Goal: Communication & Community: Answer question/provide support

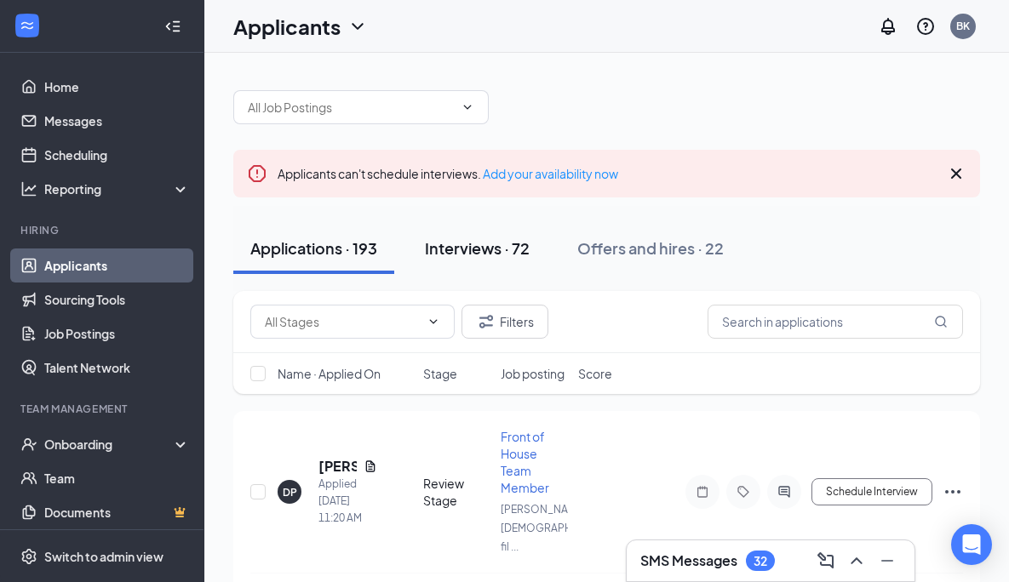
click at [512, 254] on div "Interviews · 72" at bounding box center [477, 247] width 105 height 21
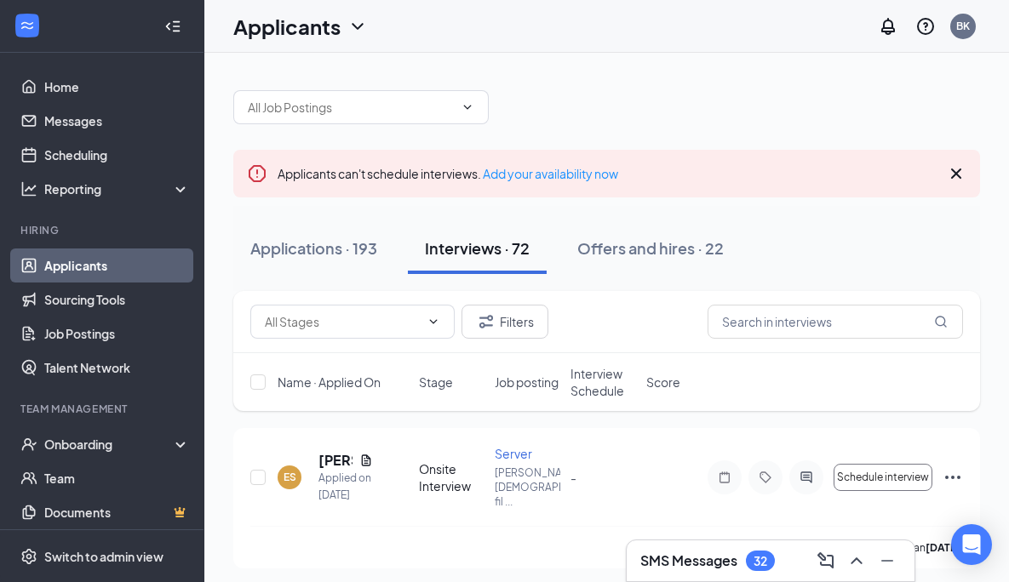
click at [723, 552] on h3 "SMS Messages" at bounding box center [688, 561] width 97 height 19
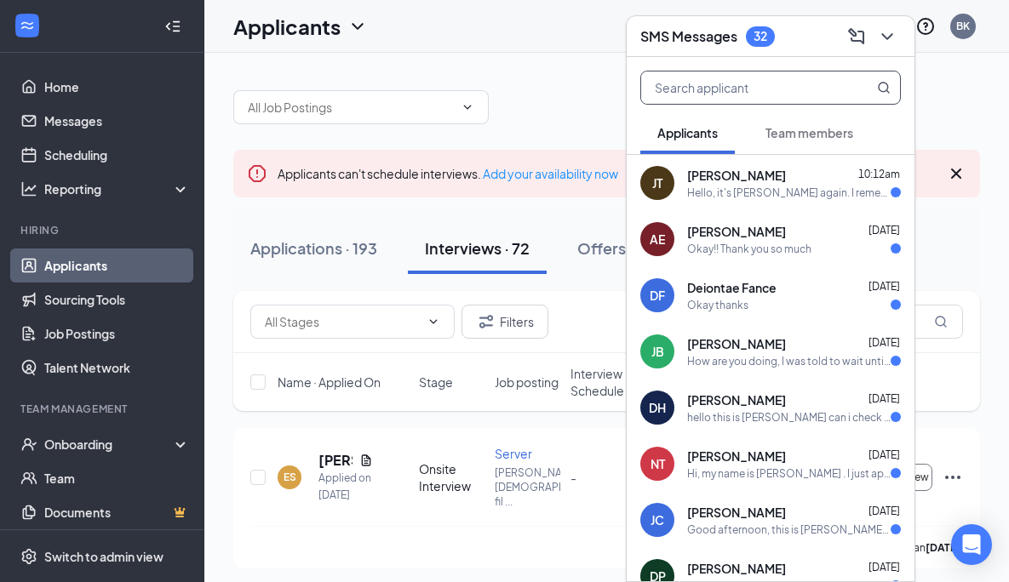
click at [761, 92] on input "text" at bounding box center [742, 87] width 202 height 32
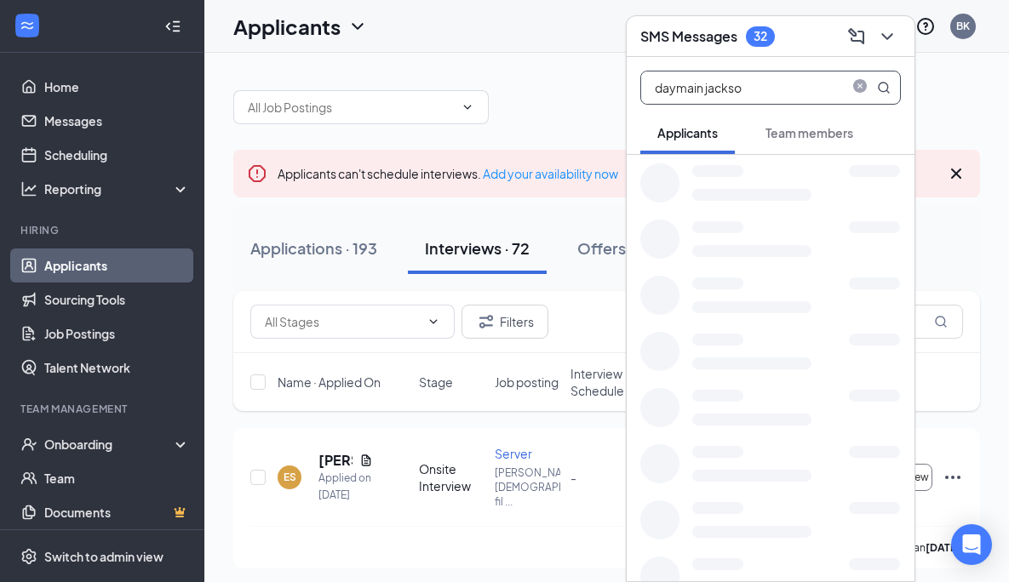
type input "[PERSON_NAME]"
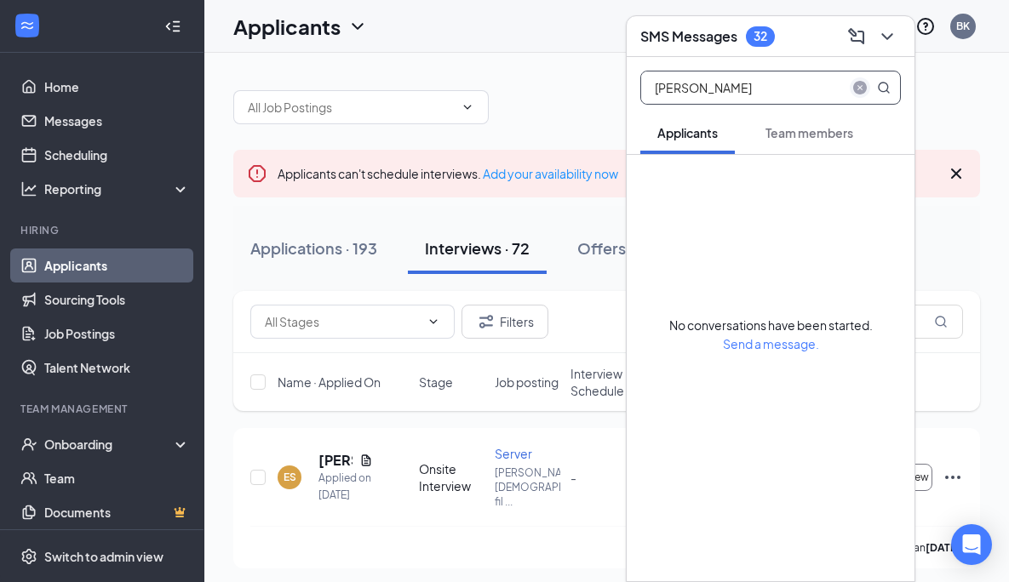
click at [856, 89] on icon "close-circle" at bounding box center [860, 88] width 14 height 14
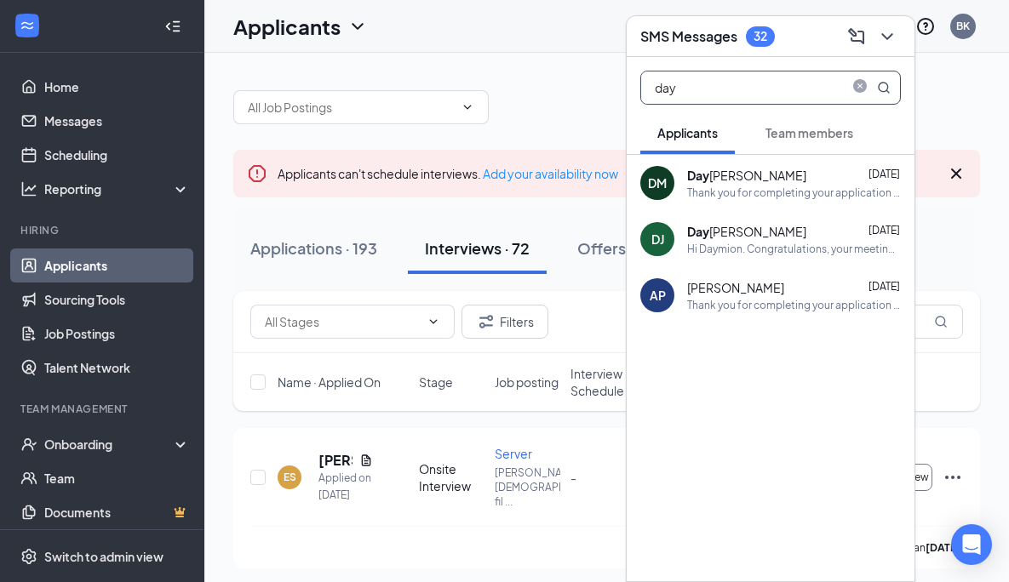
type input "day"
click at [763, 228] on div "Day [PERSON_NAME]" at bounding box center [746, 231] width 119 height 17
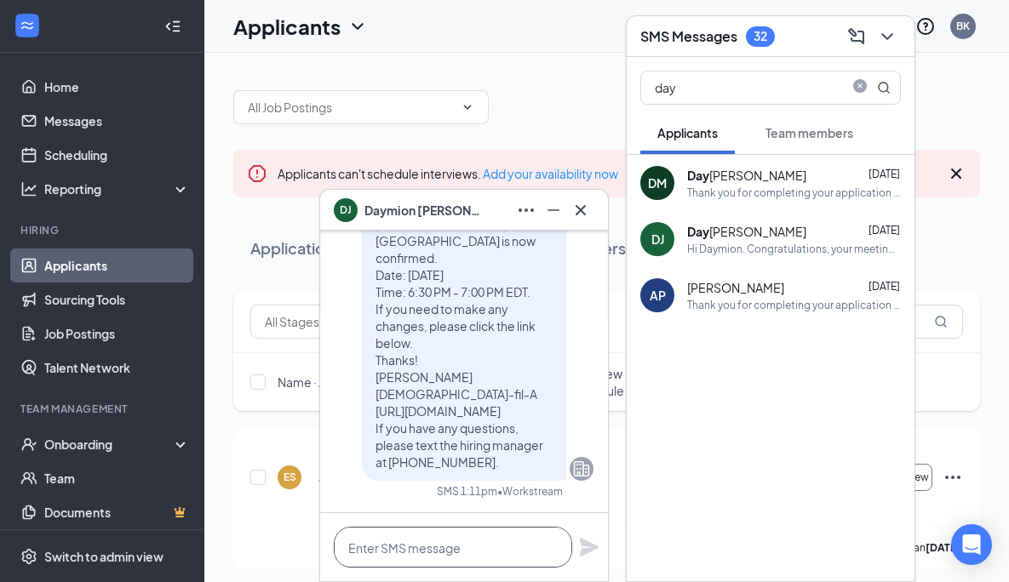
click at [470, 529] on textarea at bounding box center [453, 547] width 238 height 41
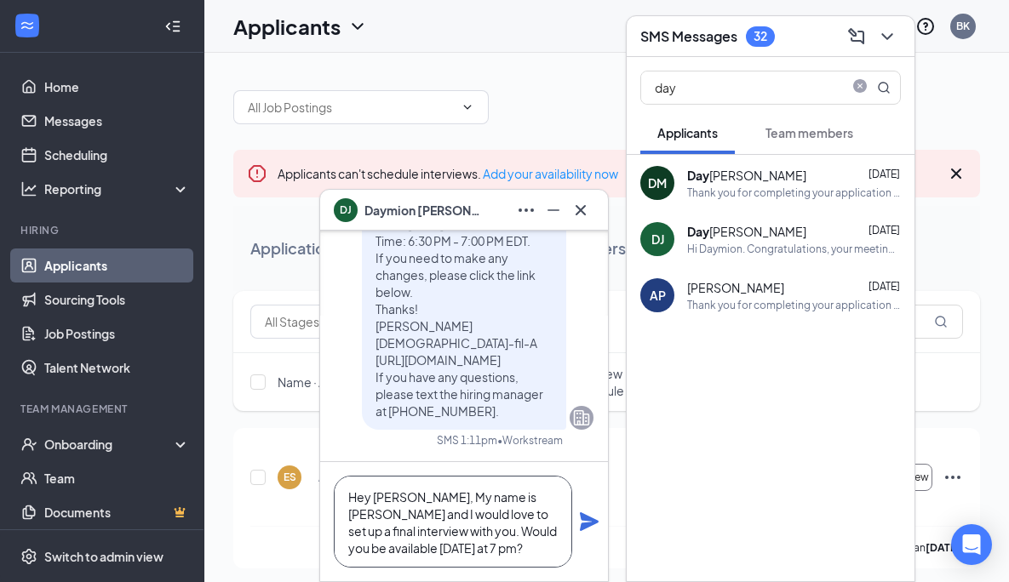
type textarea "Hey [PERSON_NAME], My name is [PERSON_NAME] and I would love to set up a final …"
click at [593, 524] on icon "Plane" at bounding box center [589, 521] width 19 height 19
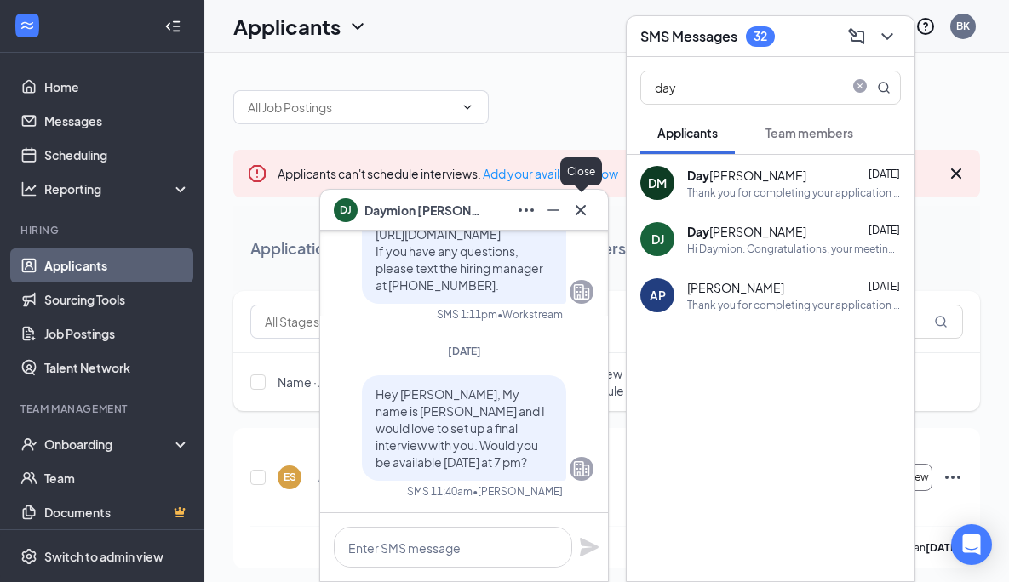
click at [587, 206] on icon "Cross" at bounding box center [580, 210] width 20 height 20
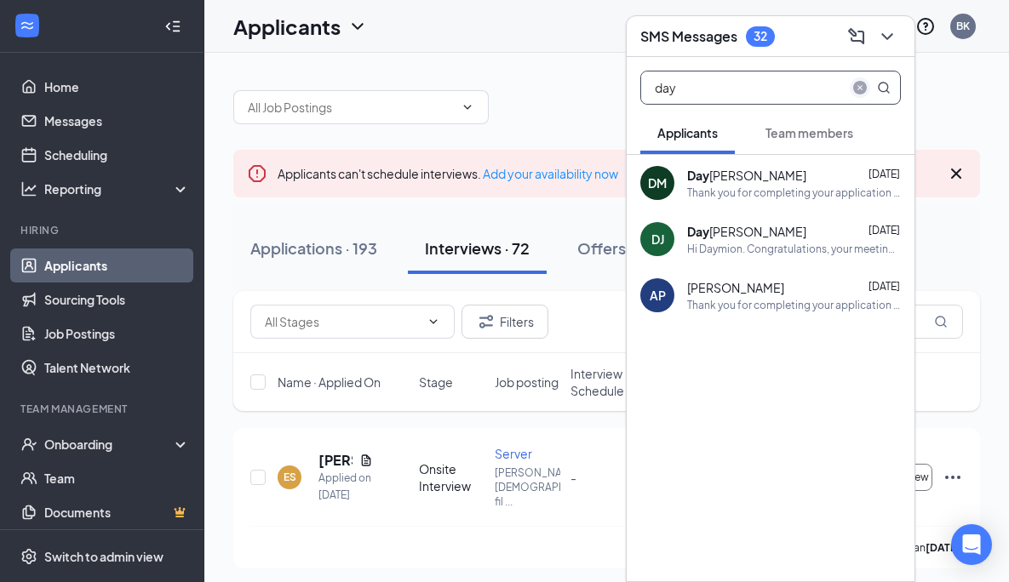
click at [864, 87] on icon "close-circle" at bounding box center [860, 88] width 14 height 14
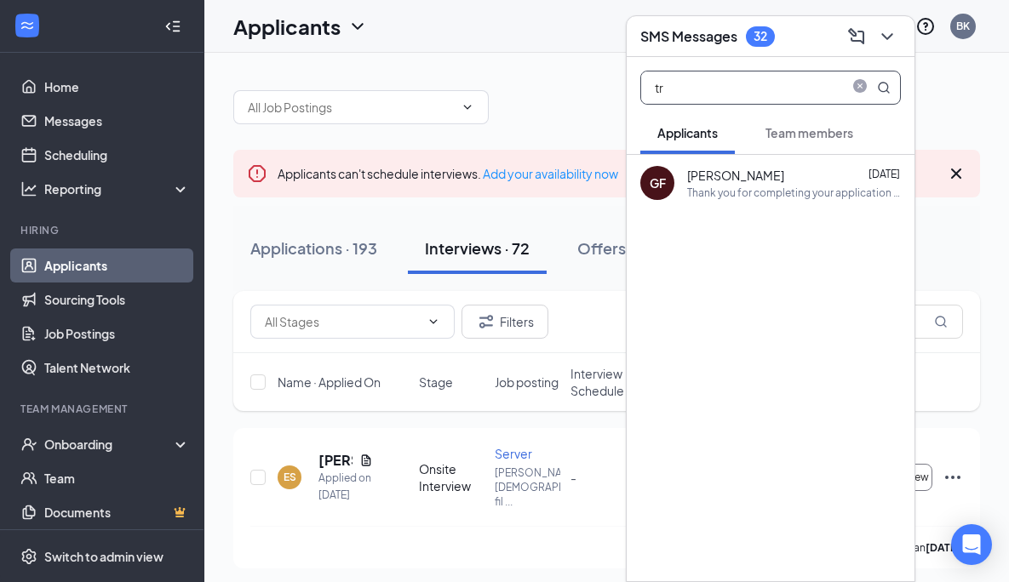
type input "t"
type input "f"
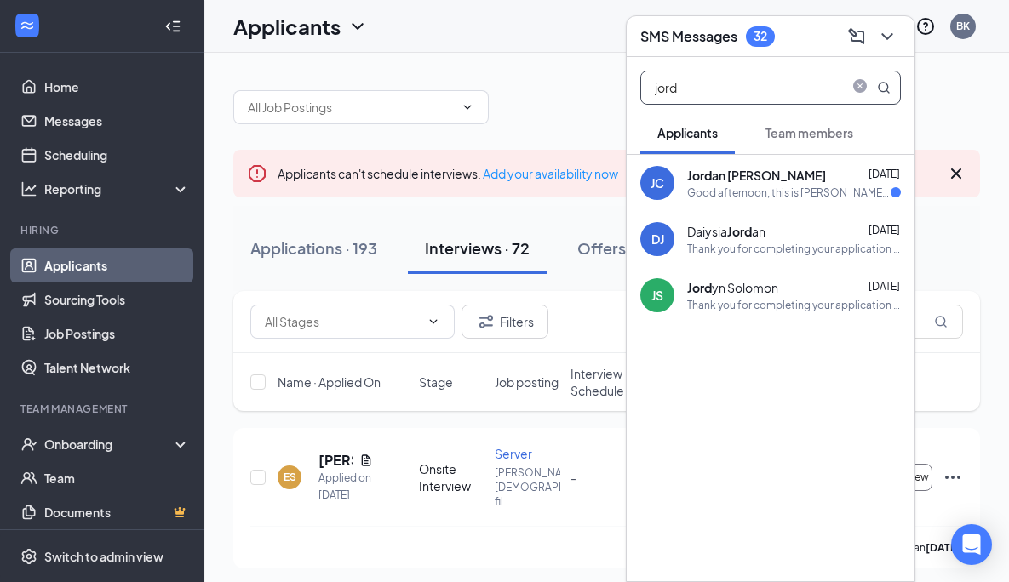
type input "jord"
click at [830, 188] on div "Good afternoon, this is [PERSON_NAME]. I was just contacting to let you know I …" at bounding box center [788, 193] width 203 height 14
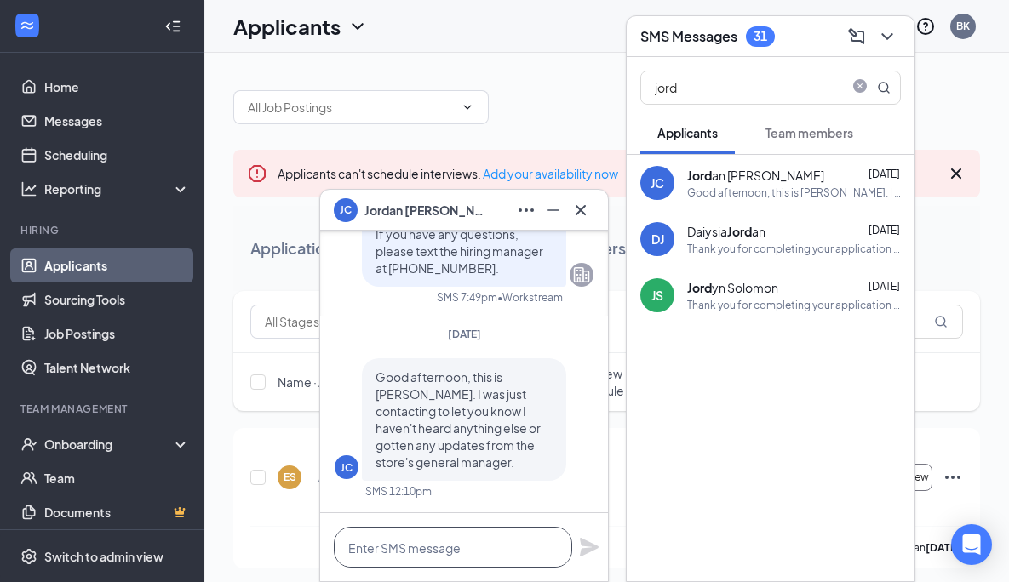
click at [454, 537] on textarea at bounding box center [453, 547] width 238 height 41
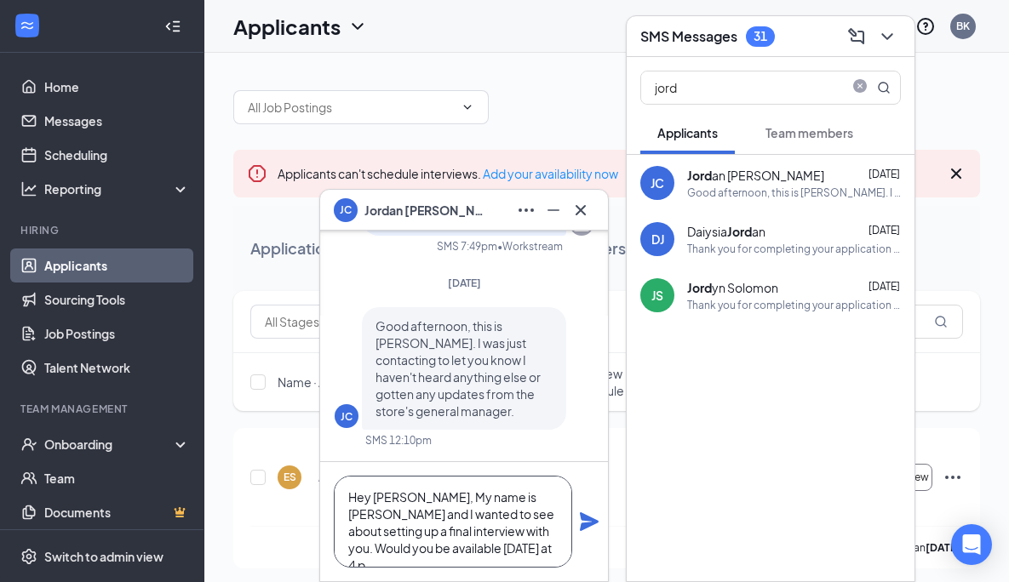
scroll to position [17, 0]
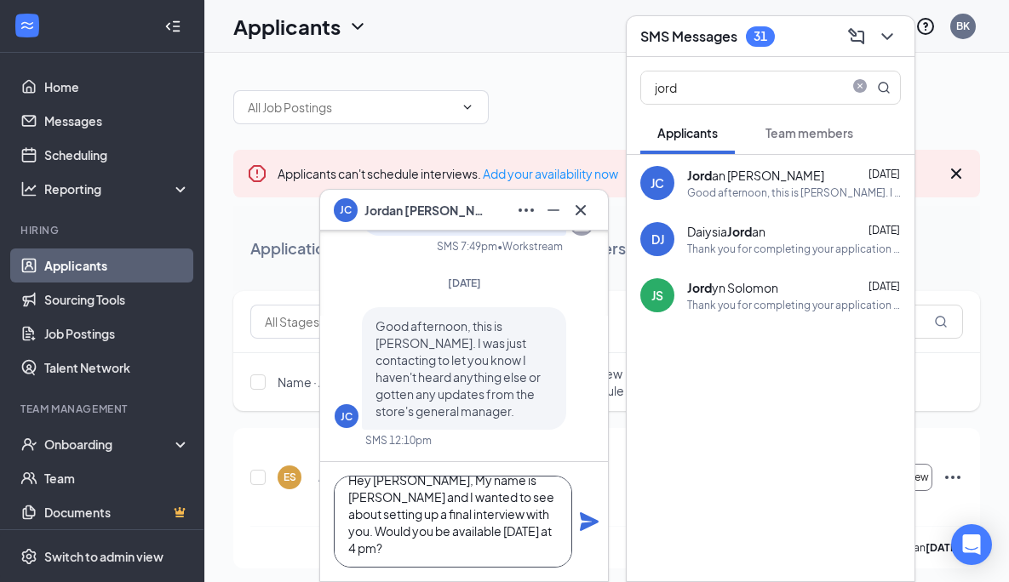
type textarea "Hey [PERSON_NAME], My name is [PERSON_NAME] and I wanted to see about setting u…"
click at [593, 528] on icon "Plane" at bounding box center [589, 522] width 20 height 20
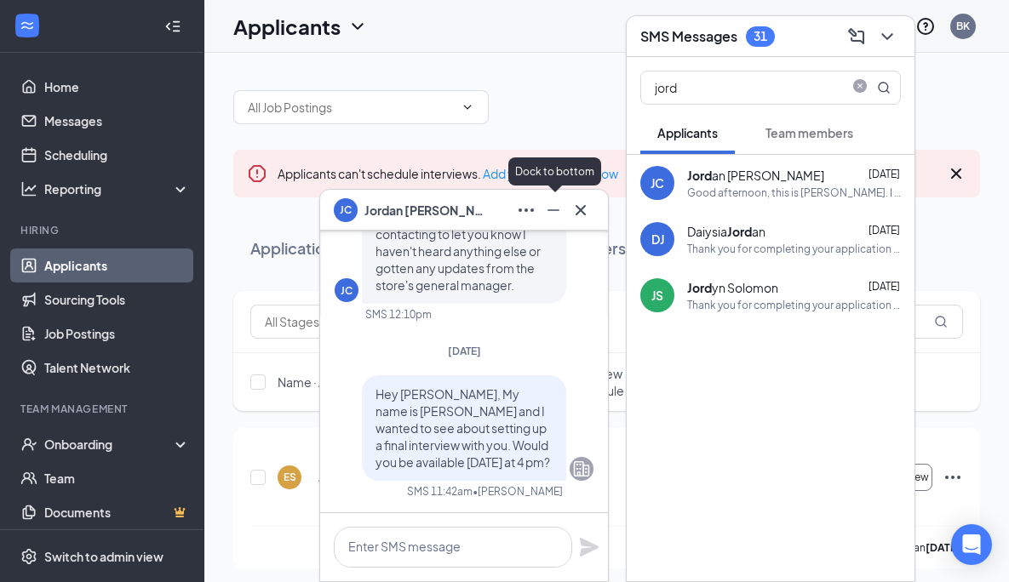
scroll to position [0, 0]
click at [578, 214] on icon "Cross" at bounding box center [580, 210] width 20 height 20
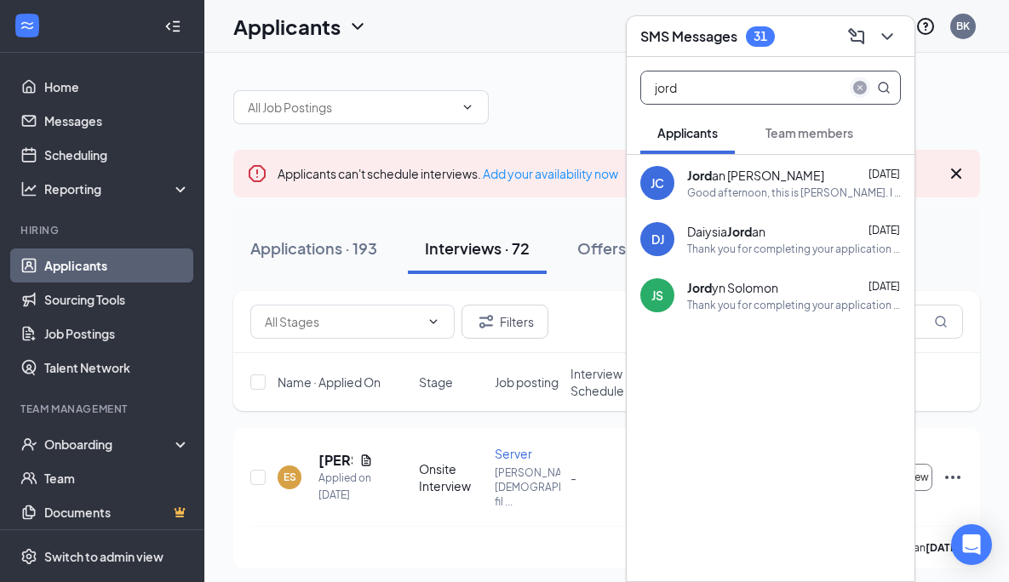
click at [861, 86] on icon "close-circle" at bounding box center [860, 88] width 14 height 14
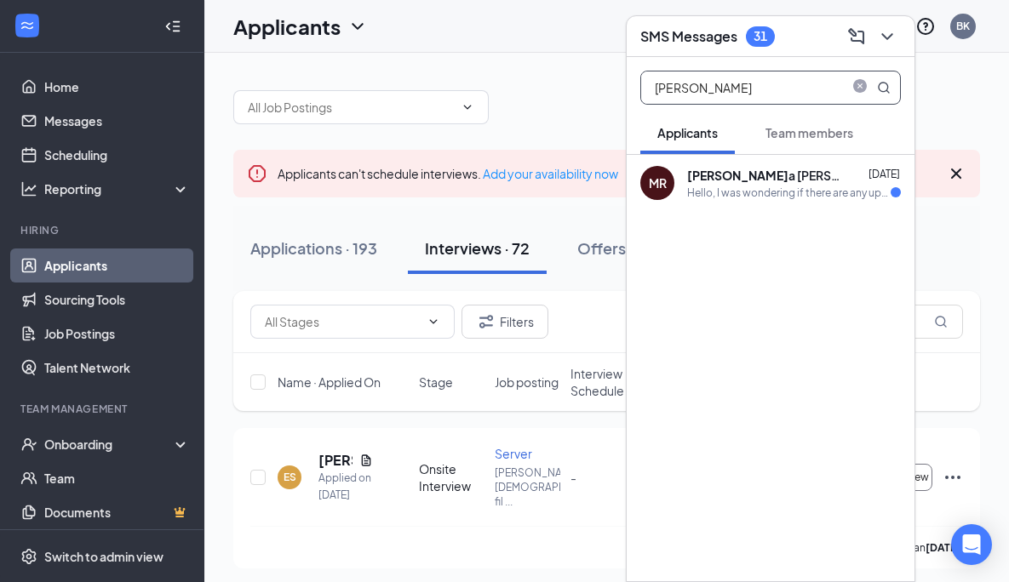
type input "[PERSON_NAME]"
click at [766, 196] on div "Hello, I was wondering if there are any updates on my application" at bounding box center [788, 193] width 203 height 14
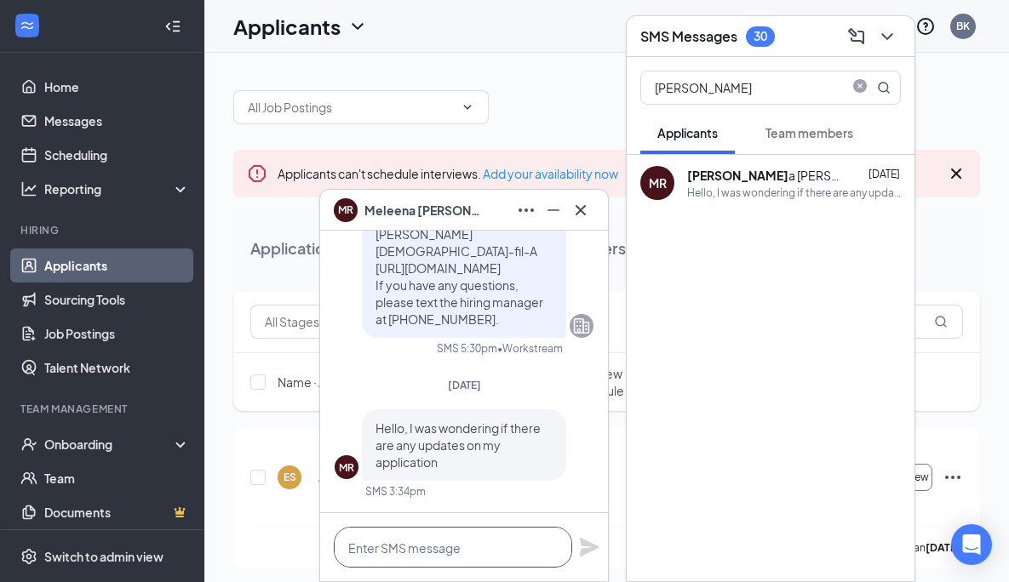
click at [466, 547] on textarea at bounding box center [453, 547] width 238 height 41
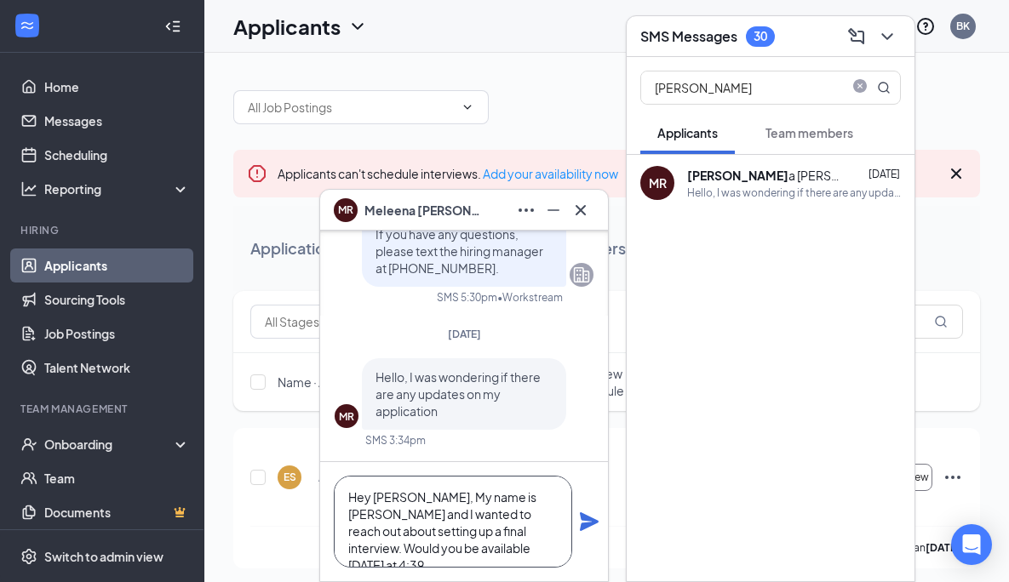
scroll to position [17, 0]
type textarea "Hey [PERSON_NAME], My name is [PERSON_NAME] and I wanted to reach out about set…"
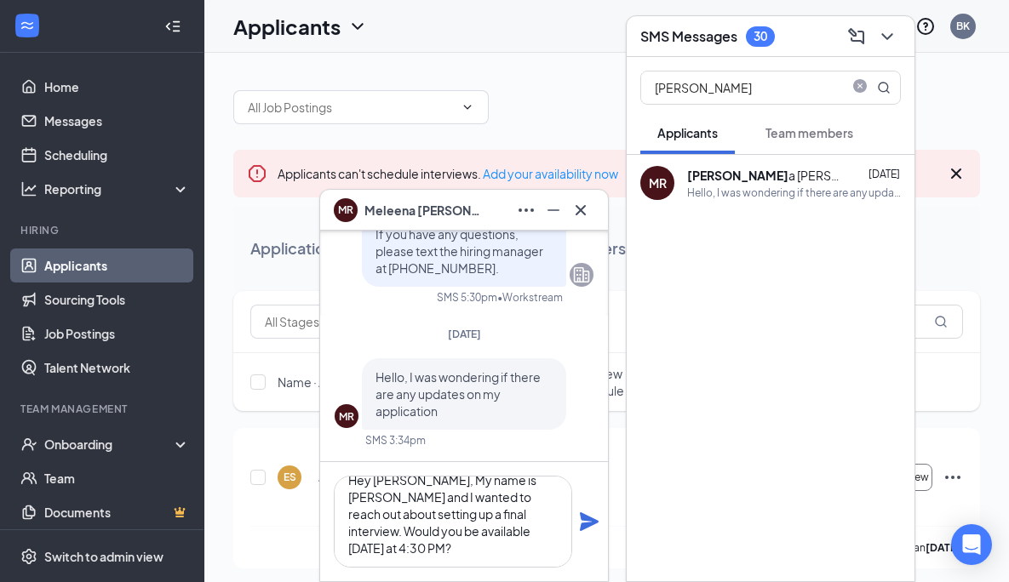
click at [597, 517] on icon "Plane" at bounding box center [589, 522] width 20 height 20
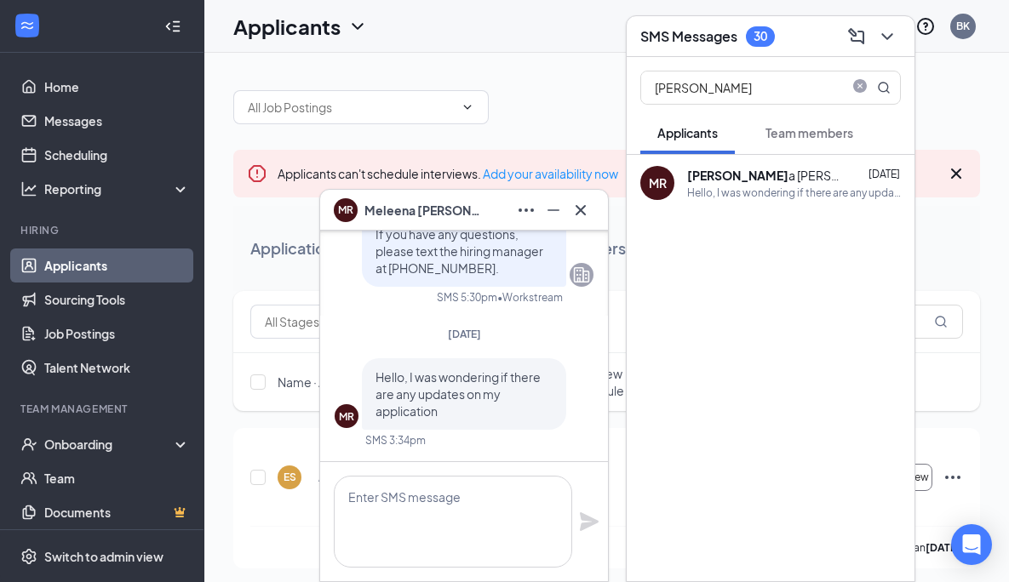
scroll to position [0, 0]
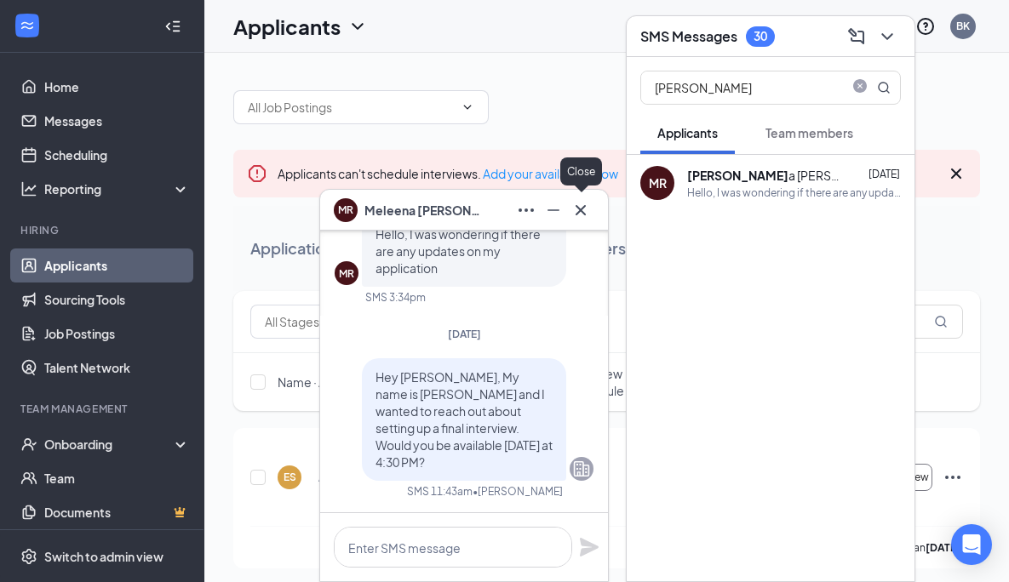
click at [587, 216] on icon "Cross" at bounding box center [580, 210] width 20 height 20
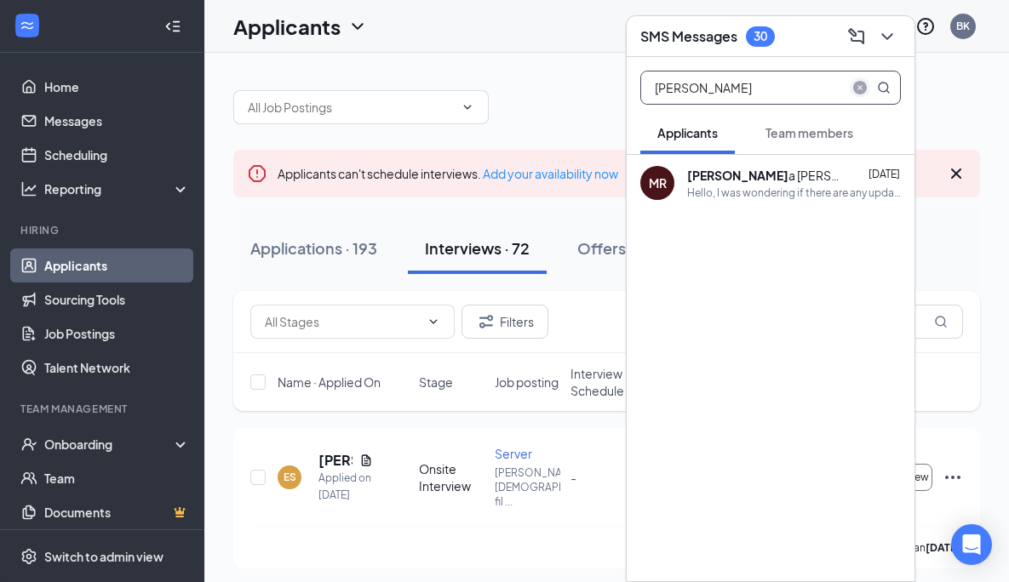
click at [862, 86] on icon "close-circle" at bounding box center [860, 88] width 14 height 14
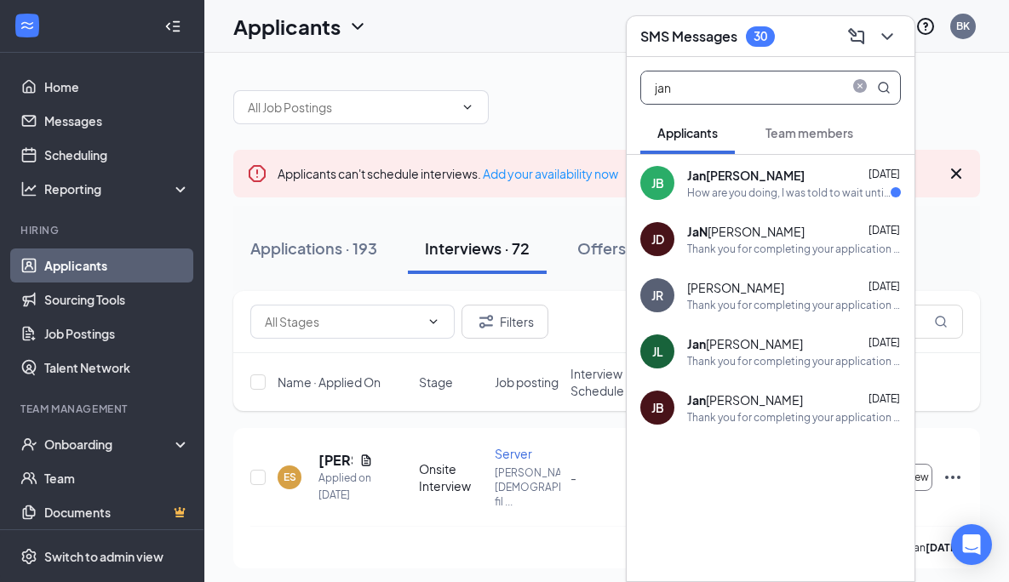
type input "jan"
click at [759, 195] on div "How are you doing, I was told to wait until [DATE] for further information, I j…" at bounding box center [788, 193] width 203 height 14
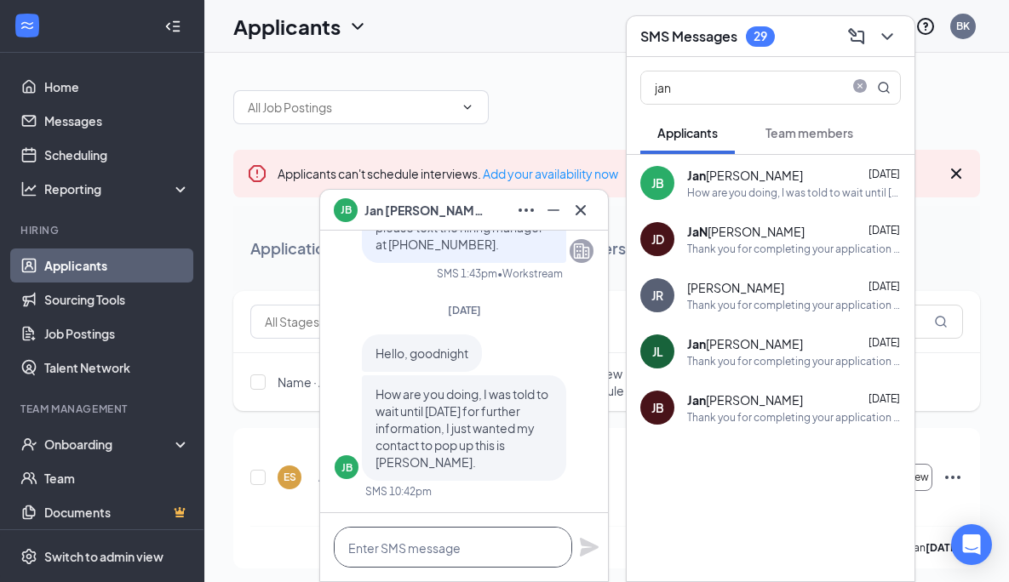
click at [477, 553] on textarea at bounding box center [453, 547] width 238 height 41
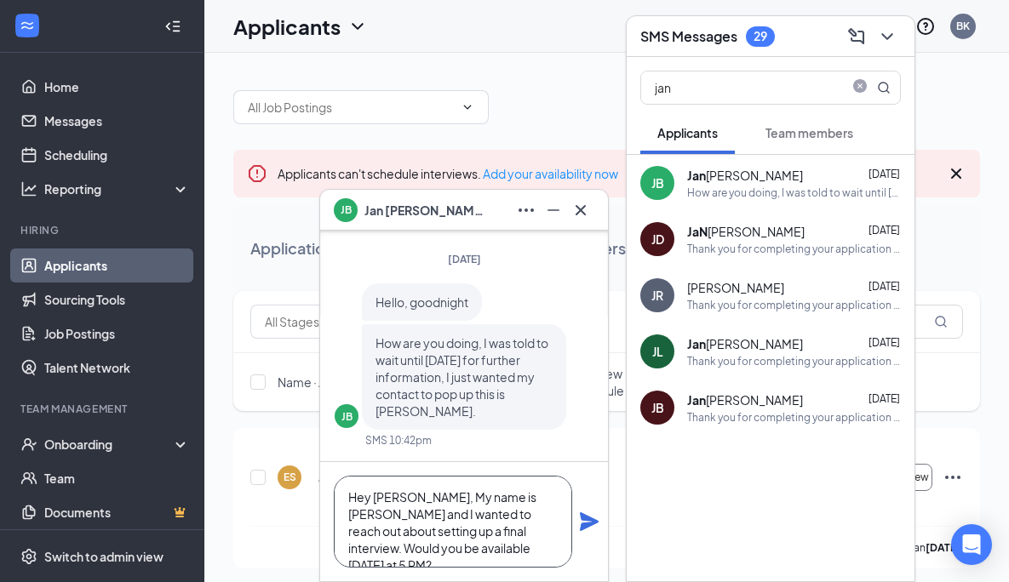
type textarea "Hey [PERSON_NAME], My name is [PERSON_NAME] and I wanted to reach out about set…"
click at [584, 518] on icon "Plane" at bounding box center [589, 521] width 19 height 19
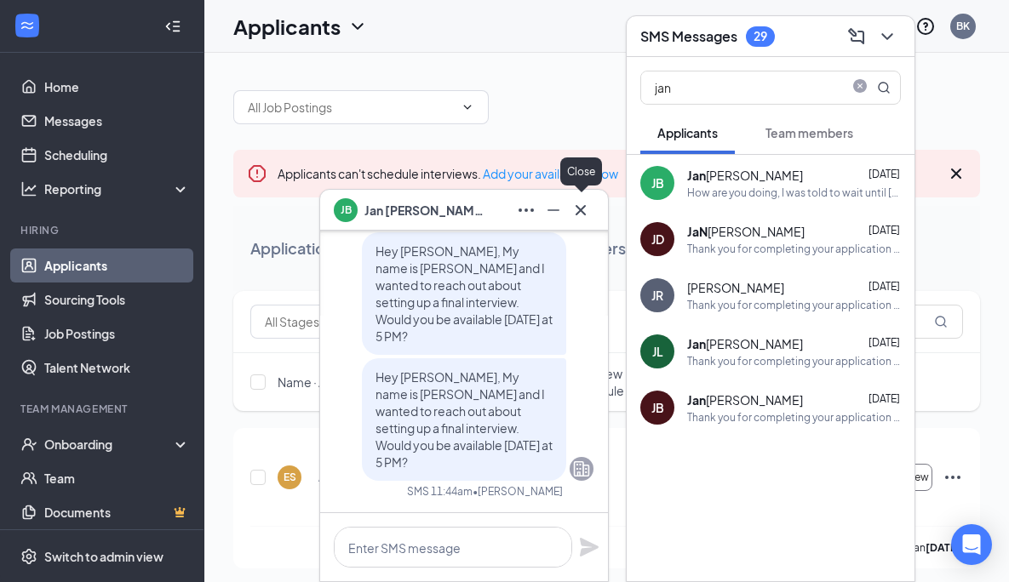
click at [585, 220] on button at bounding box center [580, 210] width 27 height 27
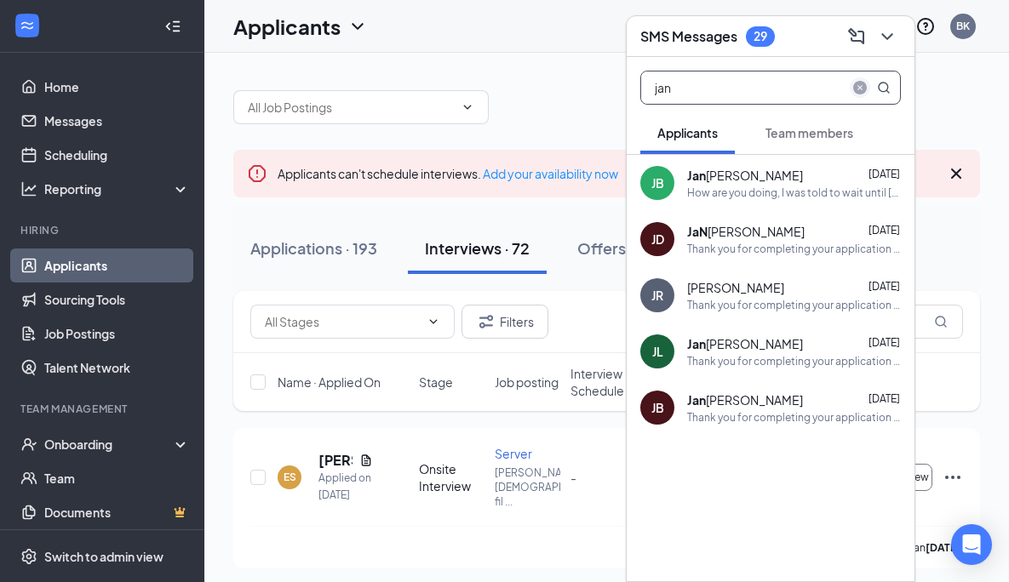
click at [855, 89] on icon "close-circle" at bounding box center [860, 88] width 14 height 14
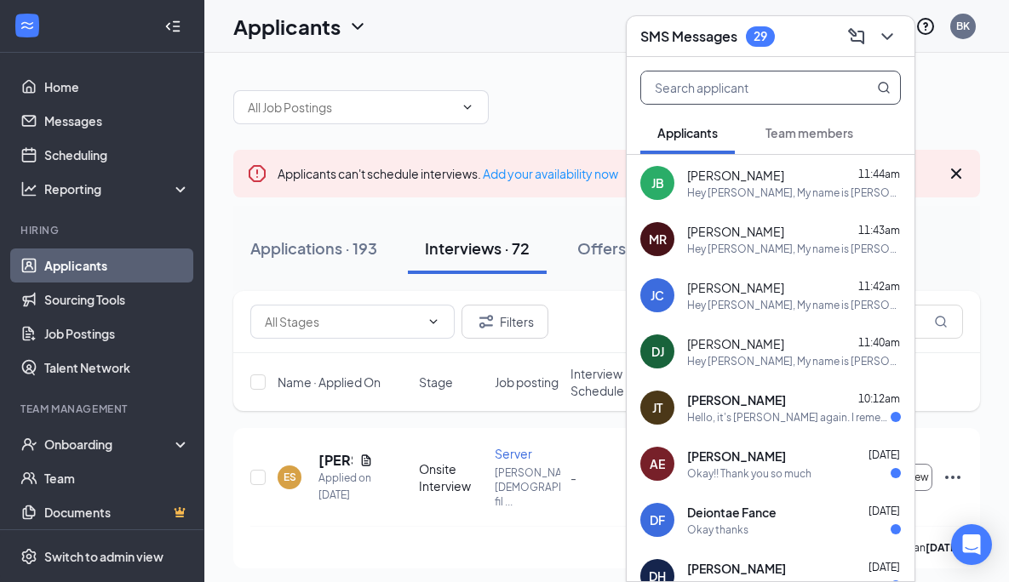
click at [717, 449] on span "[PERSON_NAME]" at bounding box center [736, 456] width 99 height 17
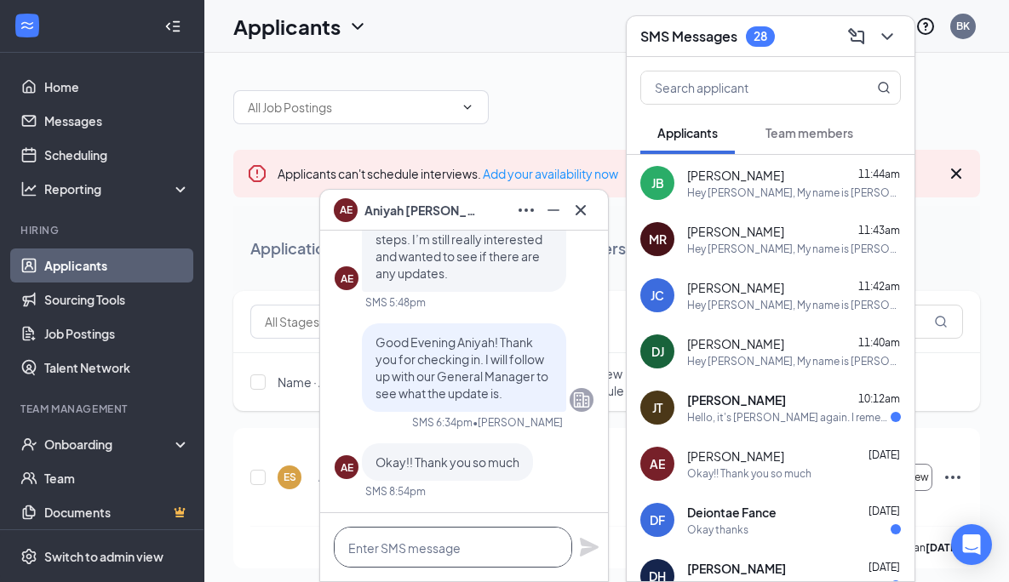
click at [460, 540] on textarea at bounding box center [453, 547] width 238 height 41
type textarea "j"
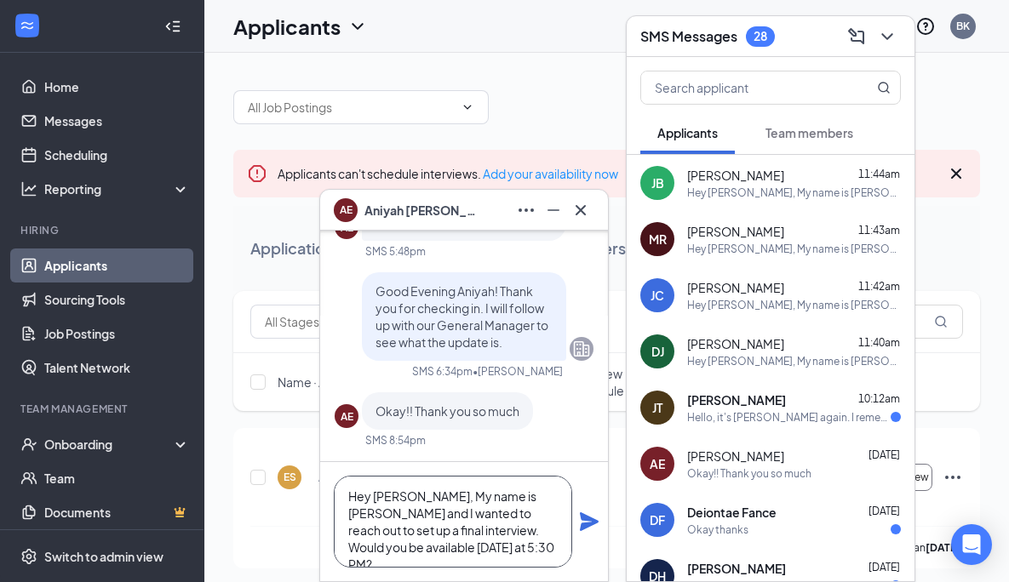
type textarea "Hey [PERSON_NAME], My name is [PERSON_NAME] and I wanted to reach out to set up…"
click at [602, 521] on div "Hey [PERSON_NAME], My name is [PERSON_NAME] and I wanted to reach out to set up…" at bounding box center [464, 521] width 288 height 119
click at [592, 521] on icon "Plane" at bounding box center [589, 521] width 19 height 19
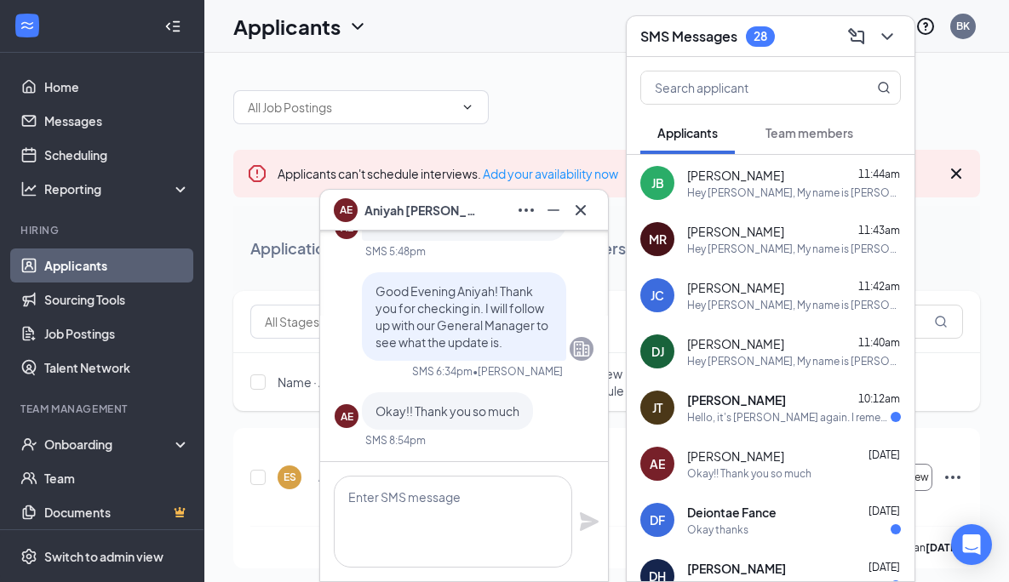
scroll to position [0, 0]
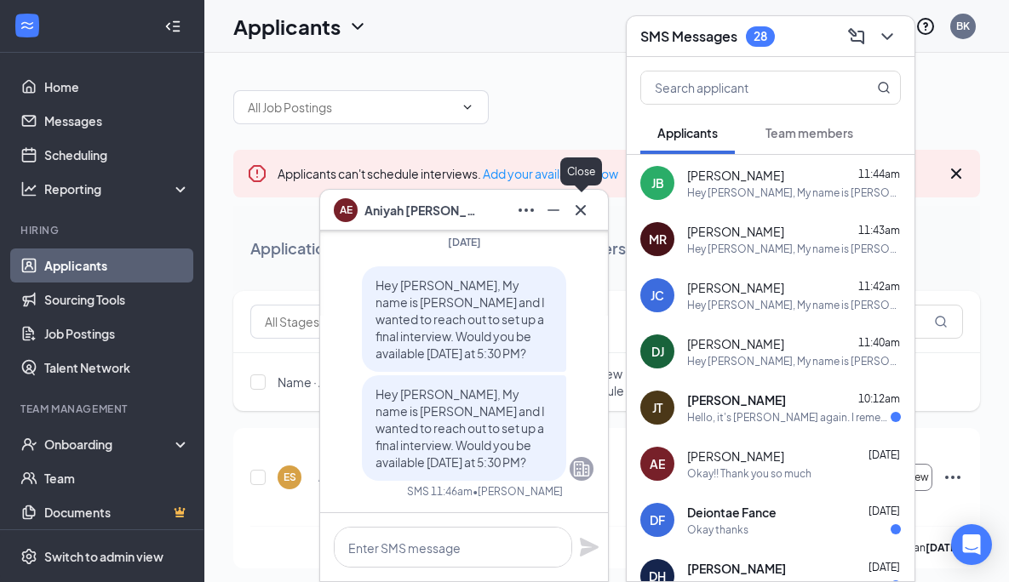
click at [577, 219] on icon "Cross" at bounding box center [580, 210] width 20 height 20
